Goal: Task Accomplishment & Management: Use online tool/utility

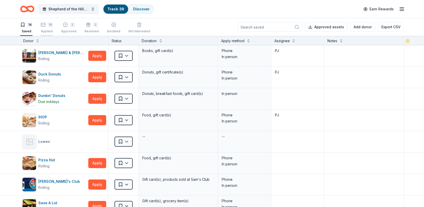
click at [48, 26] on div "18" at bounding box center [50, 24] width 5 height 5
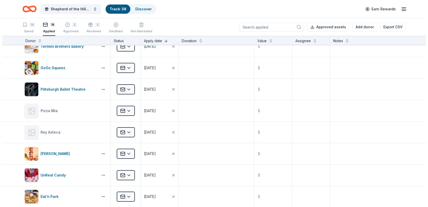
scroll to position [249, 0]
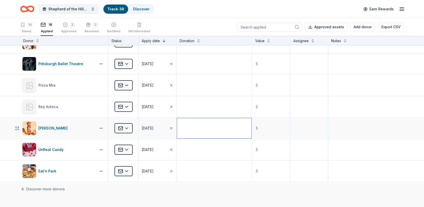
click at [188, 122] on textarea at bounding box center [214, 128] width 74 height 20
type textarea "Gift Card"
click at [264, 124] on input "text" at bounding box center [271, 128] width 37 height 20
type input "50.00"
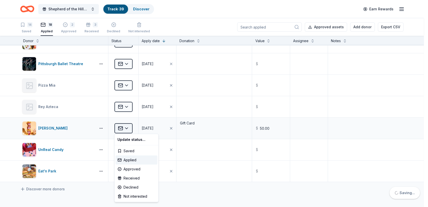
click at [127, 126] on html "Shepherd of the Hills Fall Chicken BBQ Dinner & Auction Track · 39 Discover Ear…" at bounding box center [214, 103] width 428 height 207
click at [130, 169] on div "Approved" at bounding box center [137, 169] width 42 height 9
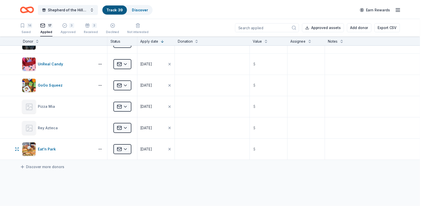
scroll to position [228, 0]
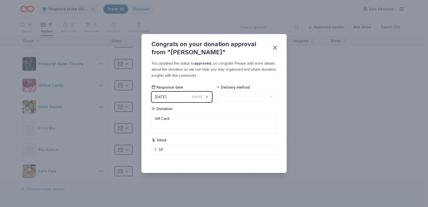
click at [274, 96] on html "Shepherd of the Hills Fall Chicken BBQ Dinner & Auction Track · 39 Discover Ear…" at bounding box center [214, 103] width 428 height 207
click at [275, 48] on icon "button" at bounding box center [276, 48] width 4 height 4
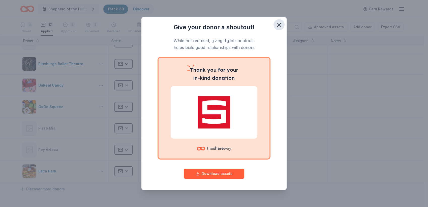
click at [278, 25] on icon "button" at bounding box center [279, 24] width 7 height 7
